Goal: Find specific page/section: Find specific page/section

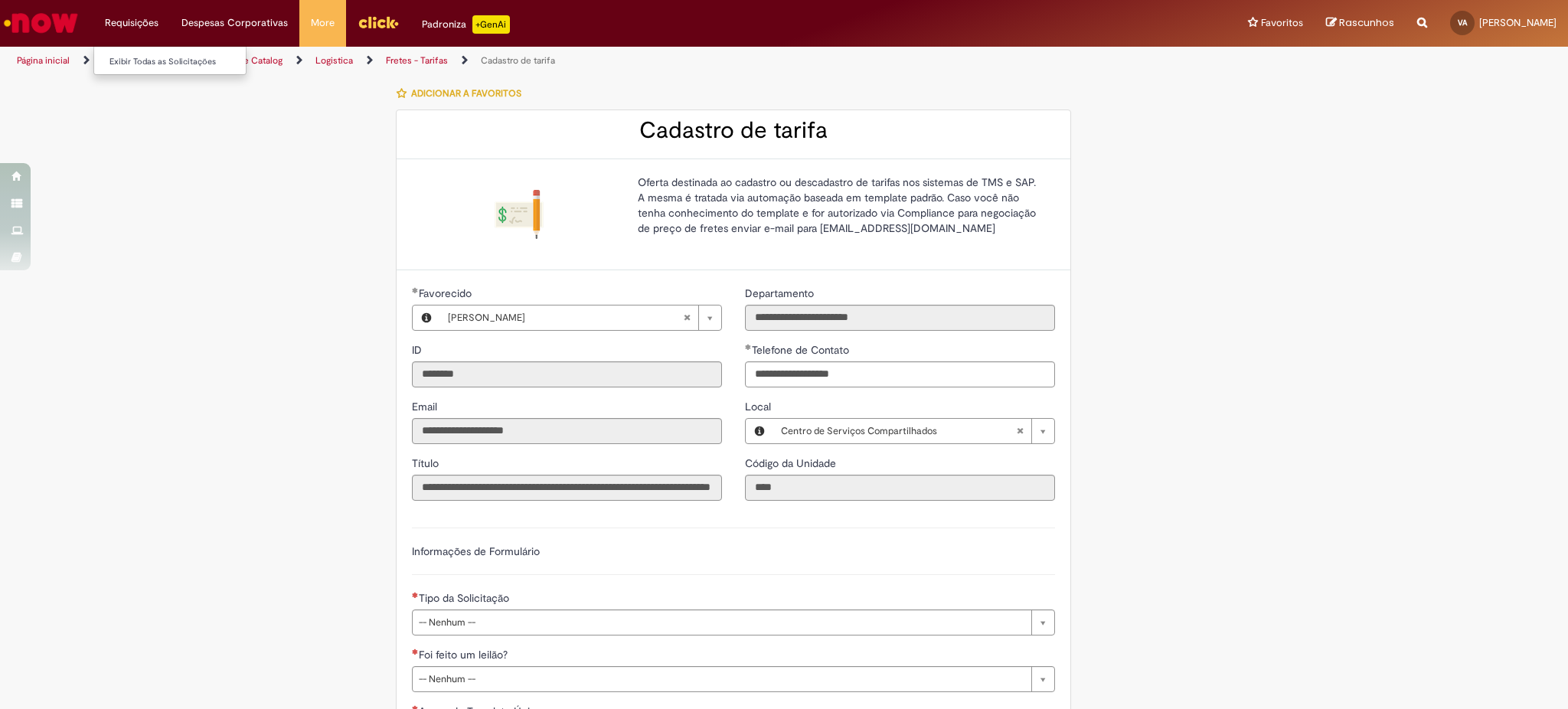
drag, startPoint x: 153, startPoint y: 60, endPoint x: 127, endPoint y: 2, distance: 63.6
click at [153, 60] on link "Todos os Catálogos" at bounding box center [143, 60] width 81 height 12
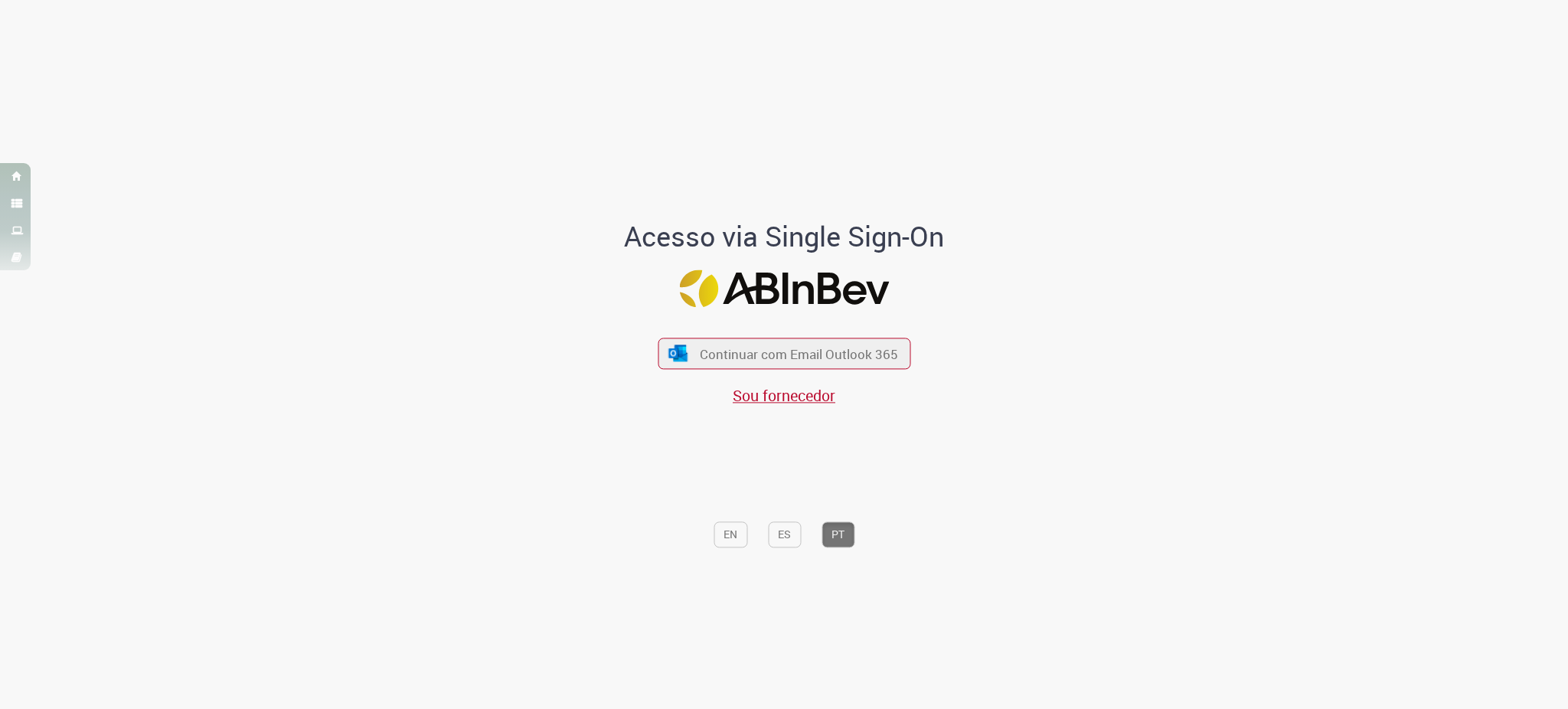
click at [163, 123] on div "Acesso via Single Sign-On Continuar com Email Outlook 365 Sou fornecedor EN ES …" at bounding box center [784, 359] width 1568 height 703
click at [723, 348] on span "Continuar com Email Outlook 365" at bounding box center [798, 353] width 202 height 18
click at [664, 341] on button "Continuar com Email Outlook 365" at bounding box center [784, 354] width 258 height 32
